Goal: Task Accomplishment & Management: Manage account settings

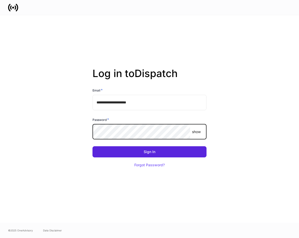
click at [93, 146] on button "Sign In" at bounding box center [150, 151] width 114 height 11
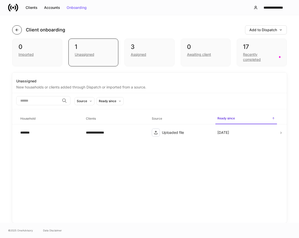
click at [18, 30] on icon "button" at bounding box center [17, 30] width 2 height 2
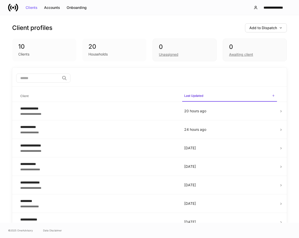
click at [201, 7] on div "**********" at bounding box center [149, 7] width 299 height 15
click at [55, 7] on div "Accounts" at bounding box center [52, 8] width 16 height 4
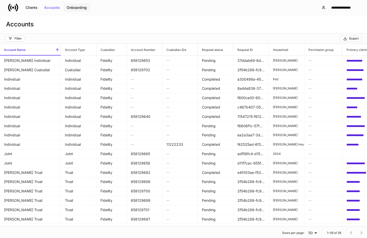
click at [77, 8] on div "Onboarding" at bounding box center [77, 8] width 20 height 4
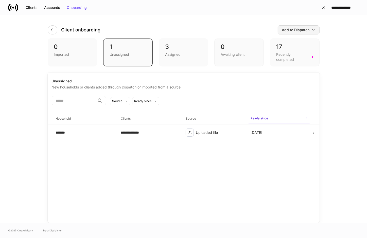
click at [299, 30] on div "Add to Dispatch" at bounding box center [298, 30] width 33 height 4
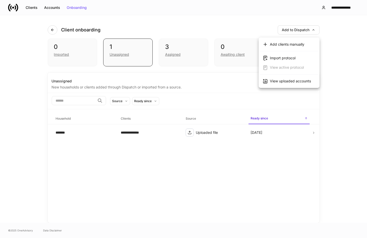
click at [288, 80] on div "View uploaded accounts" at bounding box center [290, 81] width 41 height 5
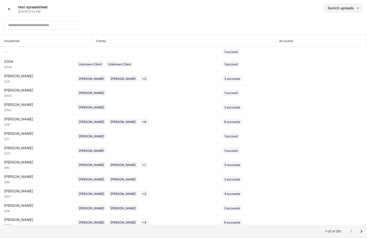
click at [299, 11] on button "Switch uploads" at bounding box center [344, 8] width 39 height 8
click at [299, 24] on li "[DATE] ✓" at bounding box center [332, 21] width 61 height 9
click at [299, 232] on icon "Go to next page" at bounding box center [362, 232] width 6 height 6
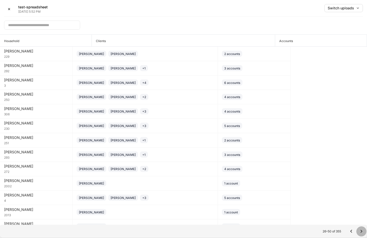
click at [299, 232] on icon "Go to next page" at bounding box center [362, 232] width 6 height 6
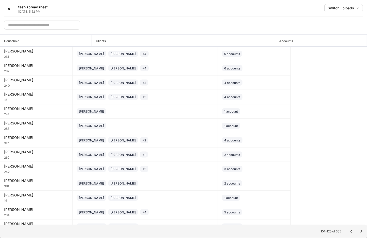
click at [299, 232] on icon "Go to next page" at bounding box center [362, 232] width 6 height 6
click at [299, 233] on icon "Go to previous page" at bounding box center [351, 232] width 6 height 6
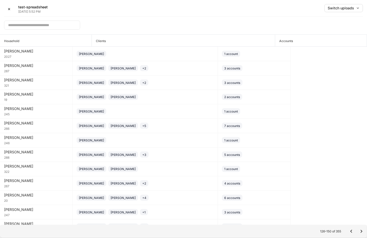
click at [299, 233] on icon "Go to previous page" at bounding box center [351, 232] width 6 height 6
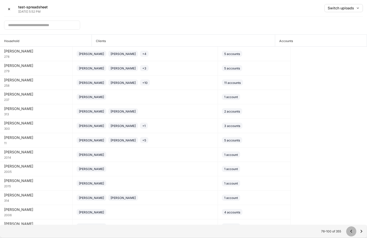
click at [299, 233] on icon "Go to previous page" at bounding box center [351, 232] width 6 height 6
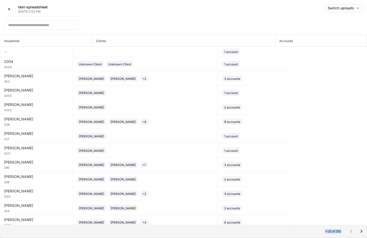
click at [299, 233] on div at bounding box center [356, 232] width 20 height 10
click at [161, 9] on div "✕ test-spreadsheet [DATE] 5:52 PM Switch uploads" at bounding box center [183, 10] width 359 height 12
click at [292, 25] on div "​" at bounding box center [183, 23] width 359 height 14
click at [299, 9] on div "Switch uploads" at bounding box center [344, 8] width 32 height 4
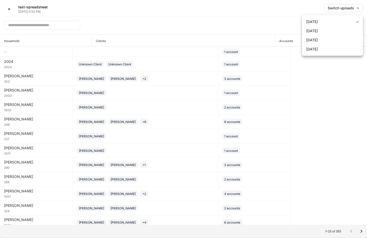
click at [229, 21] on div at bounding box center [183, 119] width 367 height 238
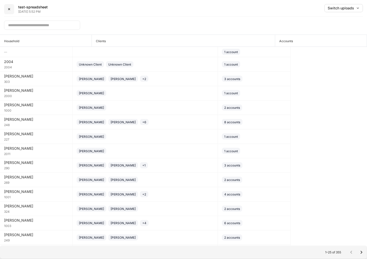
click at [11, 10] on button "✕" at bounding box center [9, 9] width 10 height 10
